Goal: Information Seeking & Learning: Learn about a topic

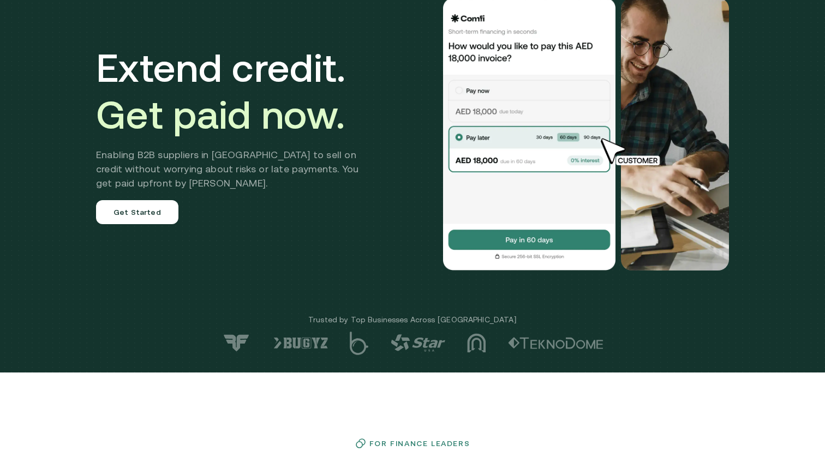
scroll to position [92, 0]
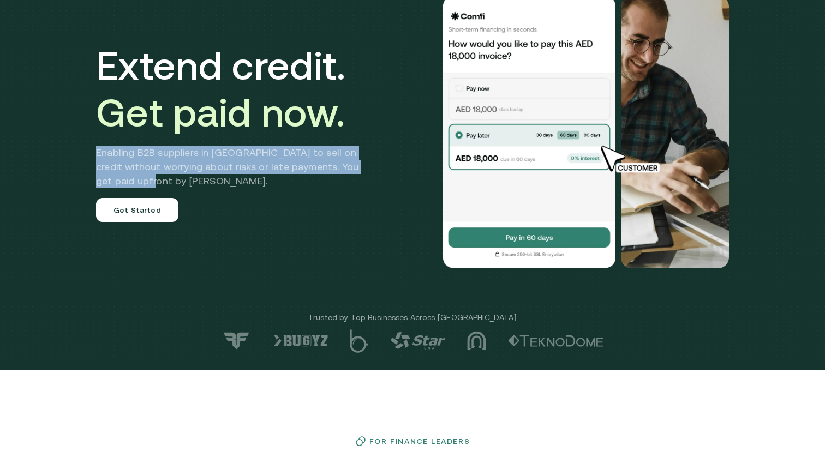
drag, startPoint x: 100, startPoint y: 152, endPoint x: 142, endPoint y: 180, distance: 50.1
click at [142, 180] on h2 "Enabling B2B suppliers in [GEOGRAPHIC_DATA] to sell on credit without worrying …" at bounding box center [235, 167] width 279 height 43
drag, startPoint x: 142, startPoint y: 180, endPoint x: 165, endPoint y: 183, distance: 23.2
click at [165, 183] on h2 "Enabling B2B suppliers in MENA to sell on credit without worrying about risks o…" at bounding box center [235, 167] width 279 height 43
click at [338, 194] on div "Extend credit. Get paid now. Enabling B2B suppliers in MENA to sell on credit w…" at bounding box center [235, 132] width 279 height 180
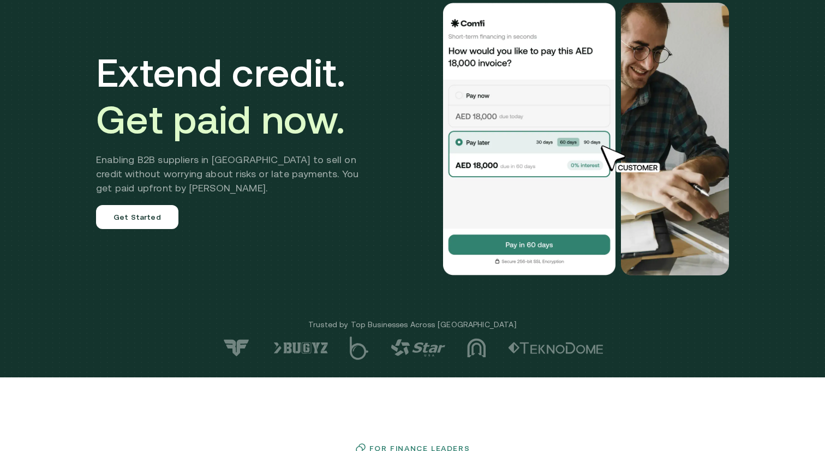
scroll to position [0, 0]
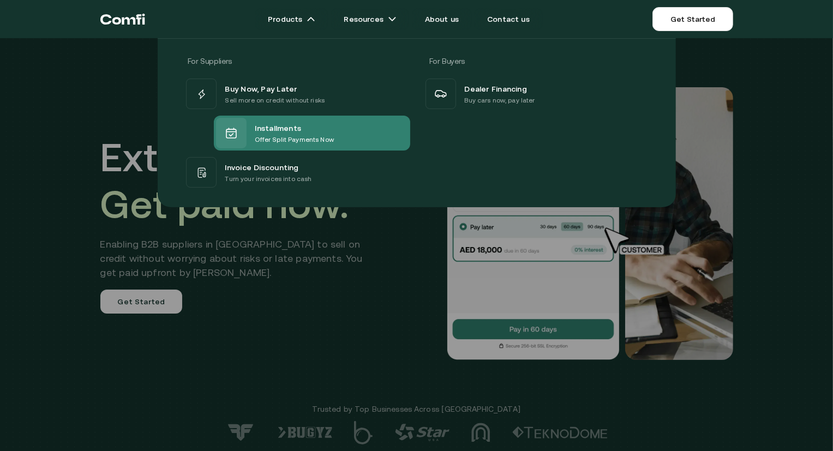
click at [287, 135] on p "Offer Split Payments Now" at bounding box center [294, 139] width 79 height 11
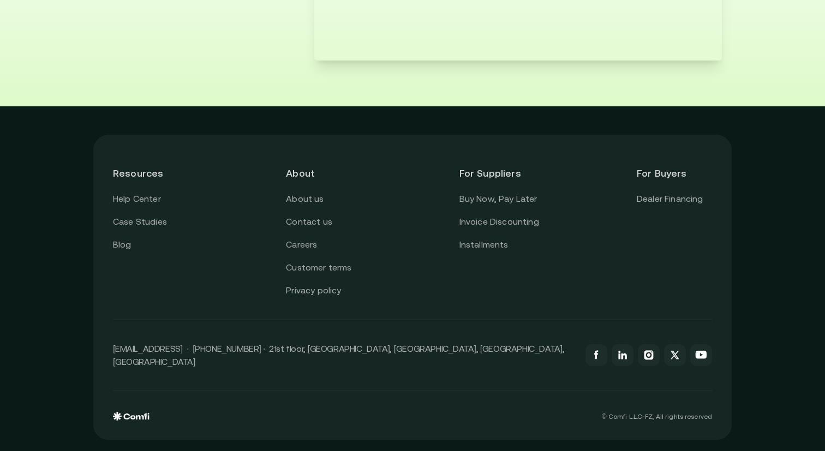
scroll to position [2081, 0]
click at [675, 206] on link "Dealer Financing" at bounding box center [670, 199] width 67 height 14
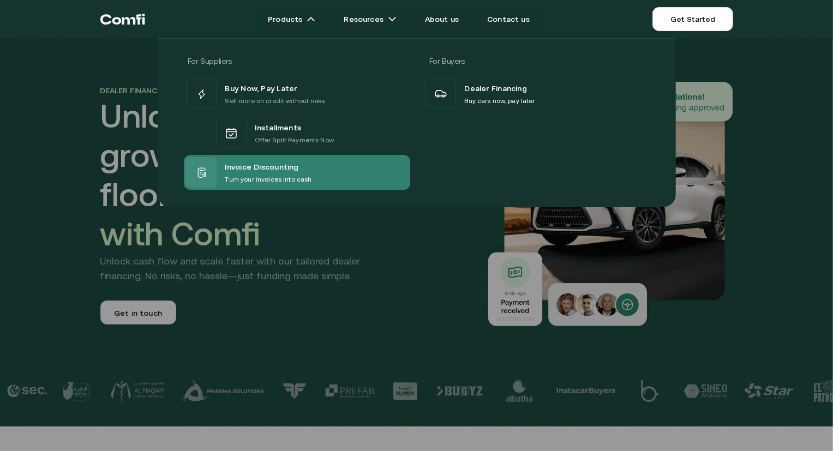
click at [281, 181] on p "Turn your invoices into cash" at bounding box center [268, 179] width 87 height 11
